Goal: Transaction & Acquisition: Purchase product/service

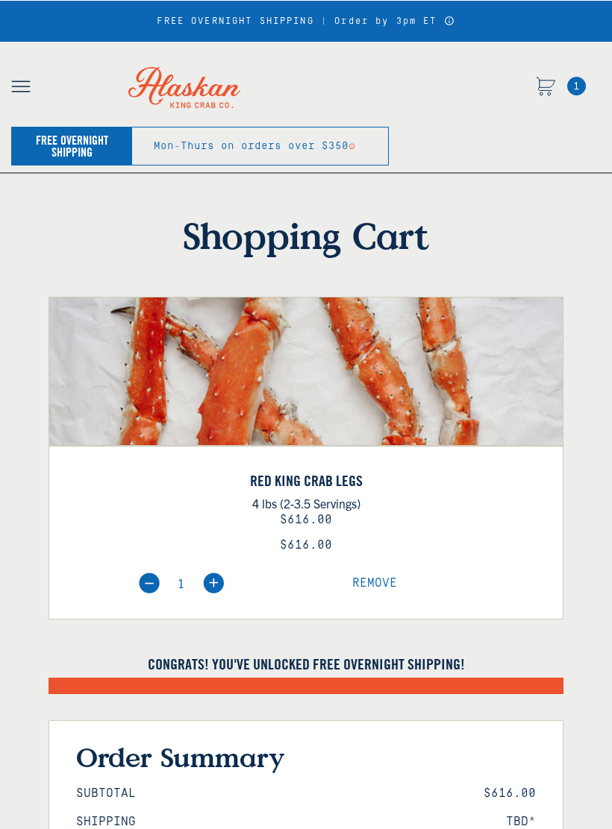
select select "40826730905679"
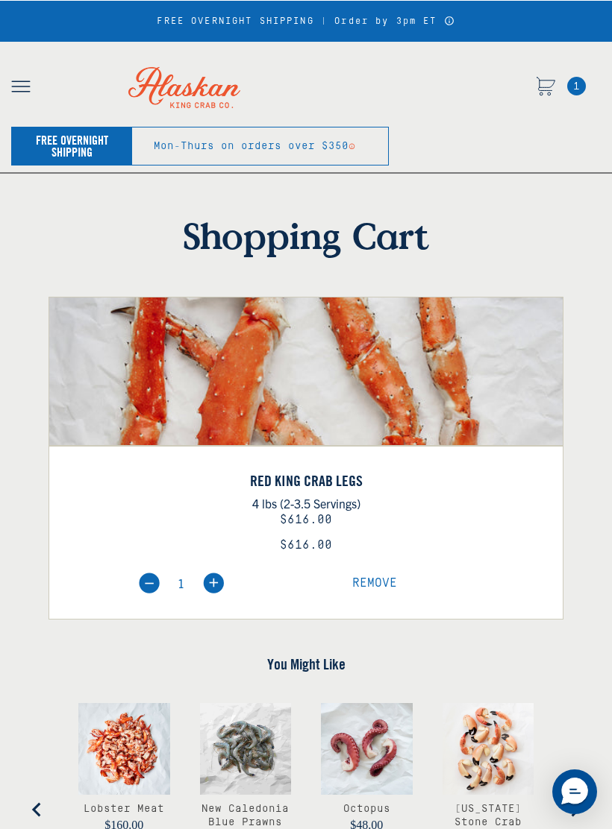
click at [25, 81] on img "button" at bounding box center [20, 87] width 19 height 12
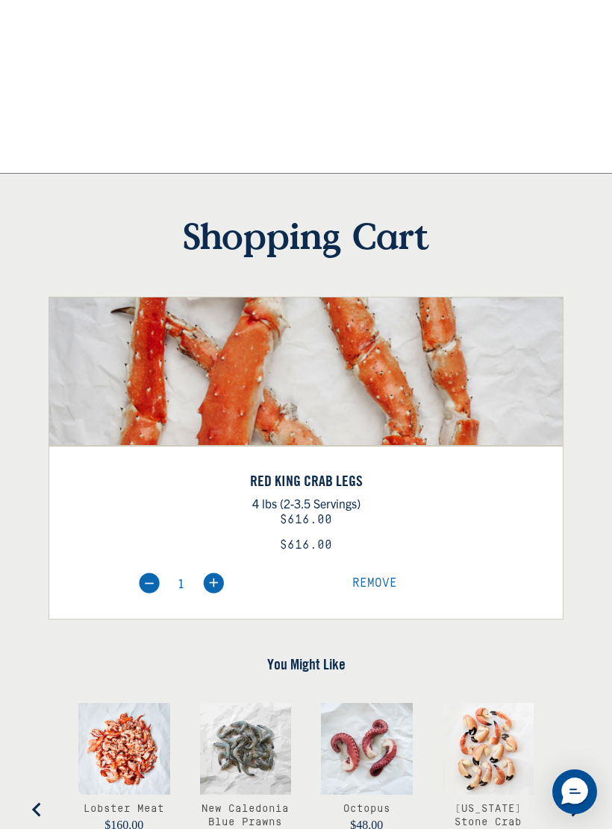
click at [374, 577] on span "Remove" at bounding box center [374, 583] width 45 height 13
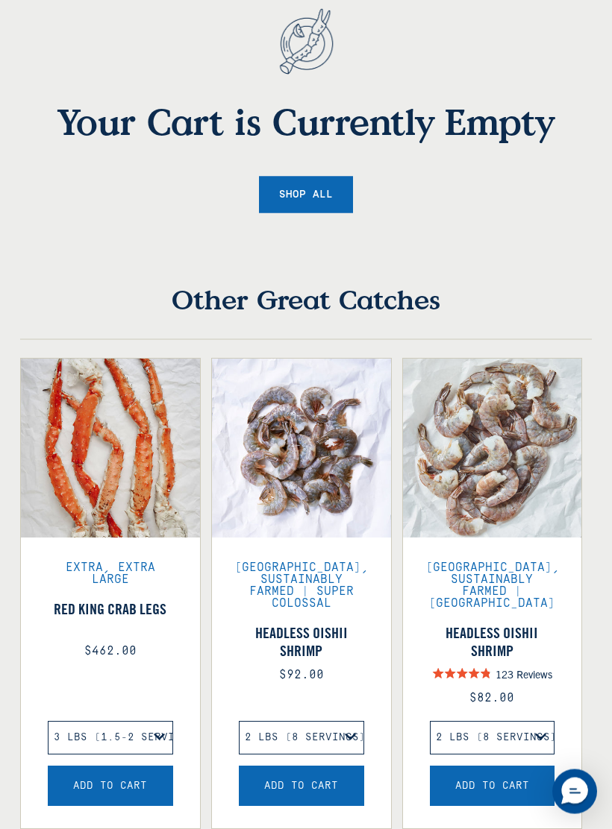
scroll to position [231, 0]
click at [316, 191] on link "Shop All" at bounding box center [306, 194] width 94 height 37
